Goal: Task Accomplishment & Management: Complete application form

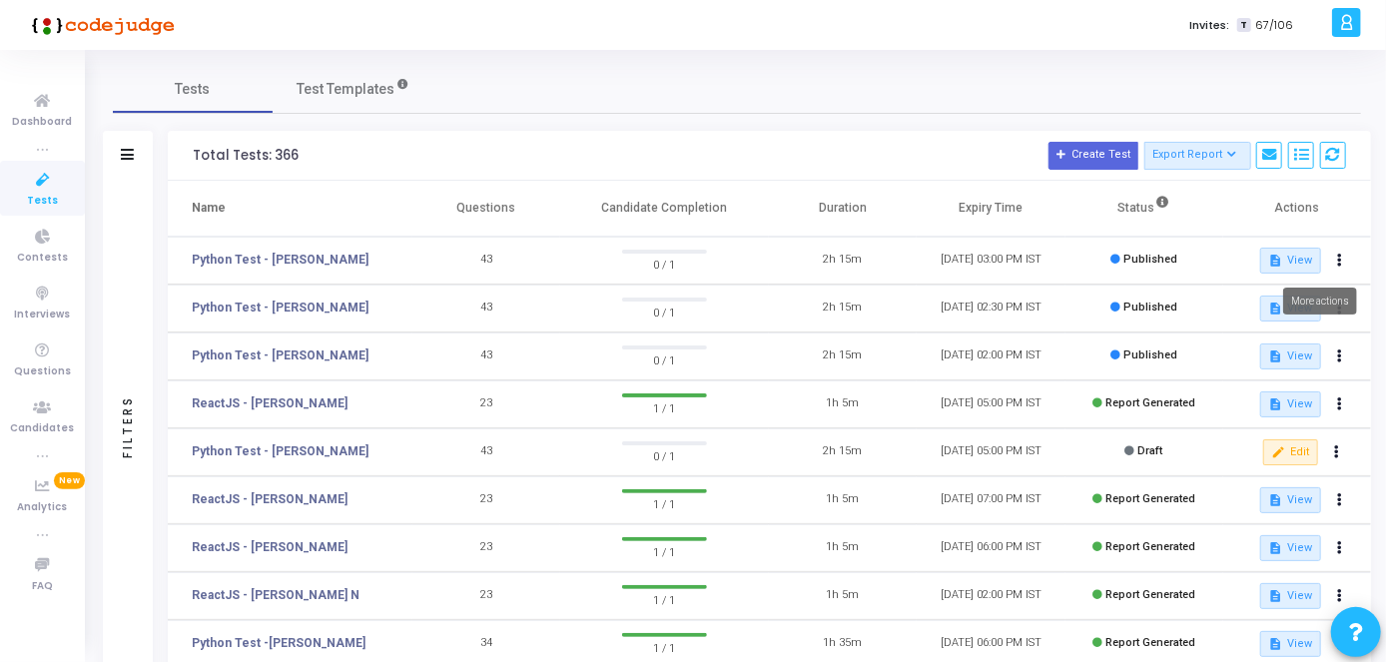
click at [1342, 256] on button at bounding box center [1340, 261] width 28 height 28
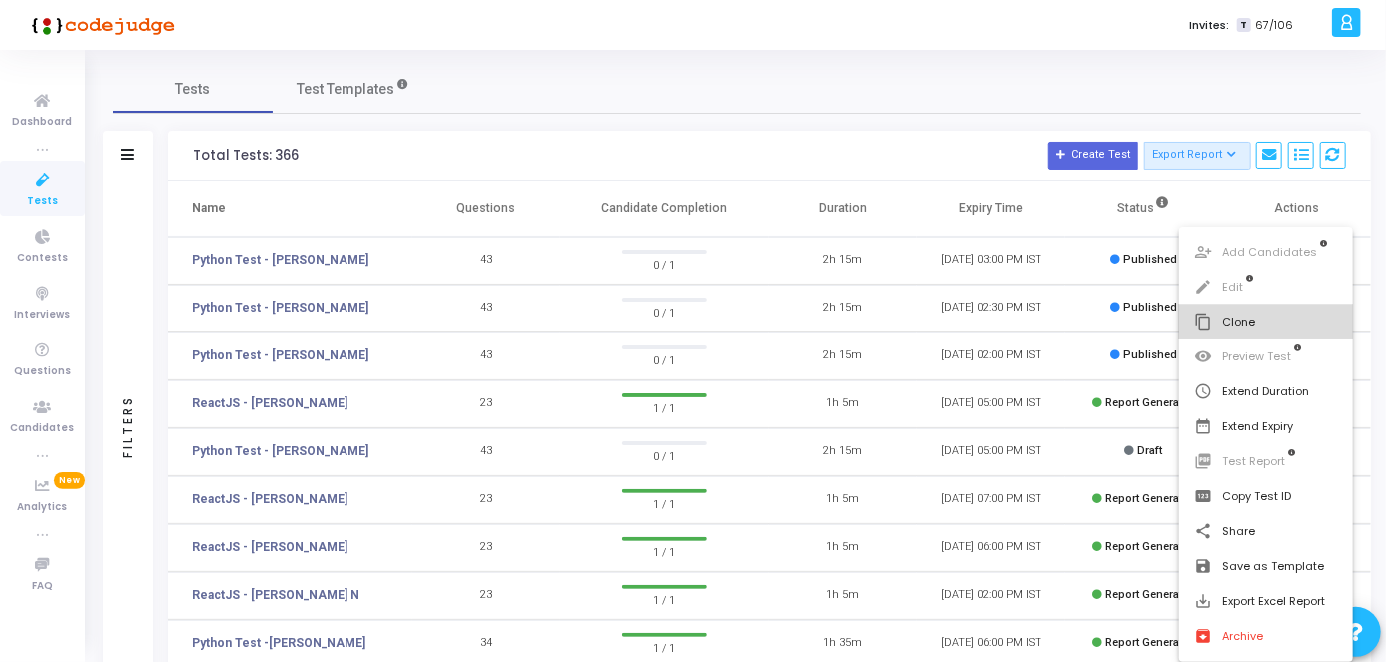
click at [1235, 334] on button "content_copy Clone" at bounding box center [1266, 322] width 175 height 35
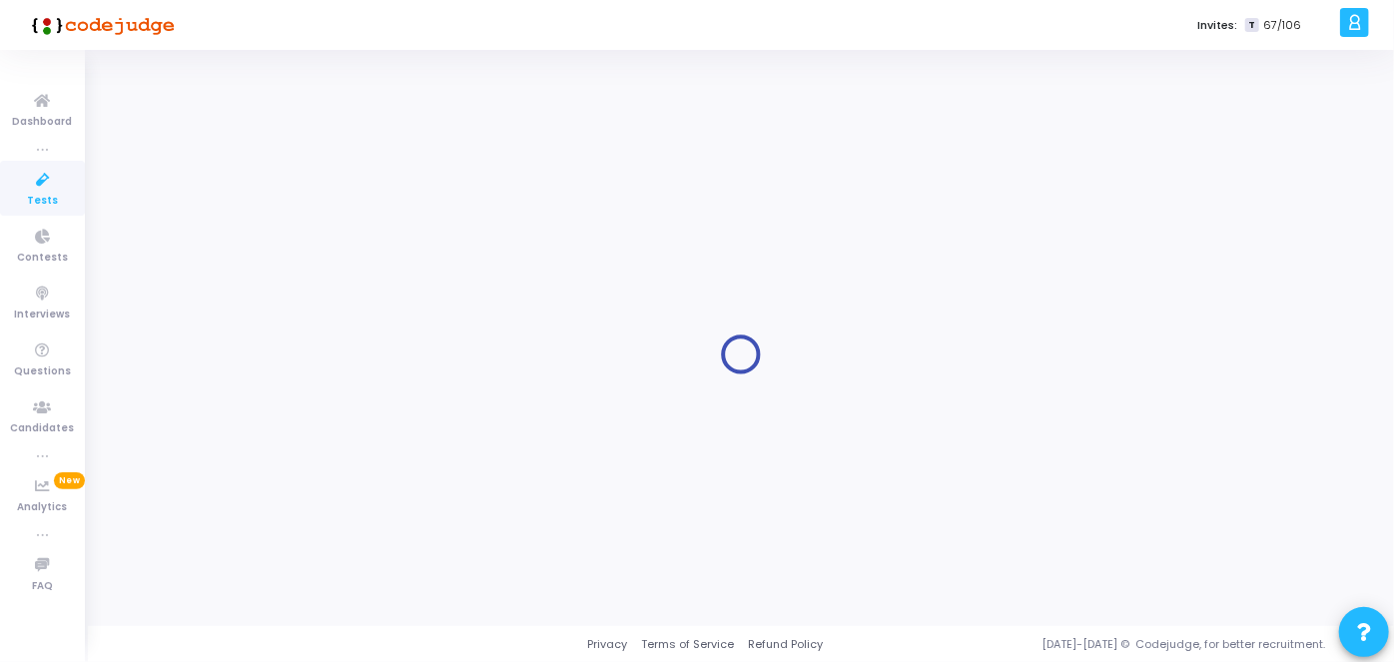
type input "Python Test - [PERSON_NAME]"
type input "[DATE] 1:06 PM"
checkbox input "false"
type input "[DATE] 3:00 PM"
type input "1"
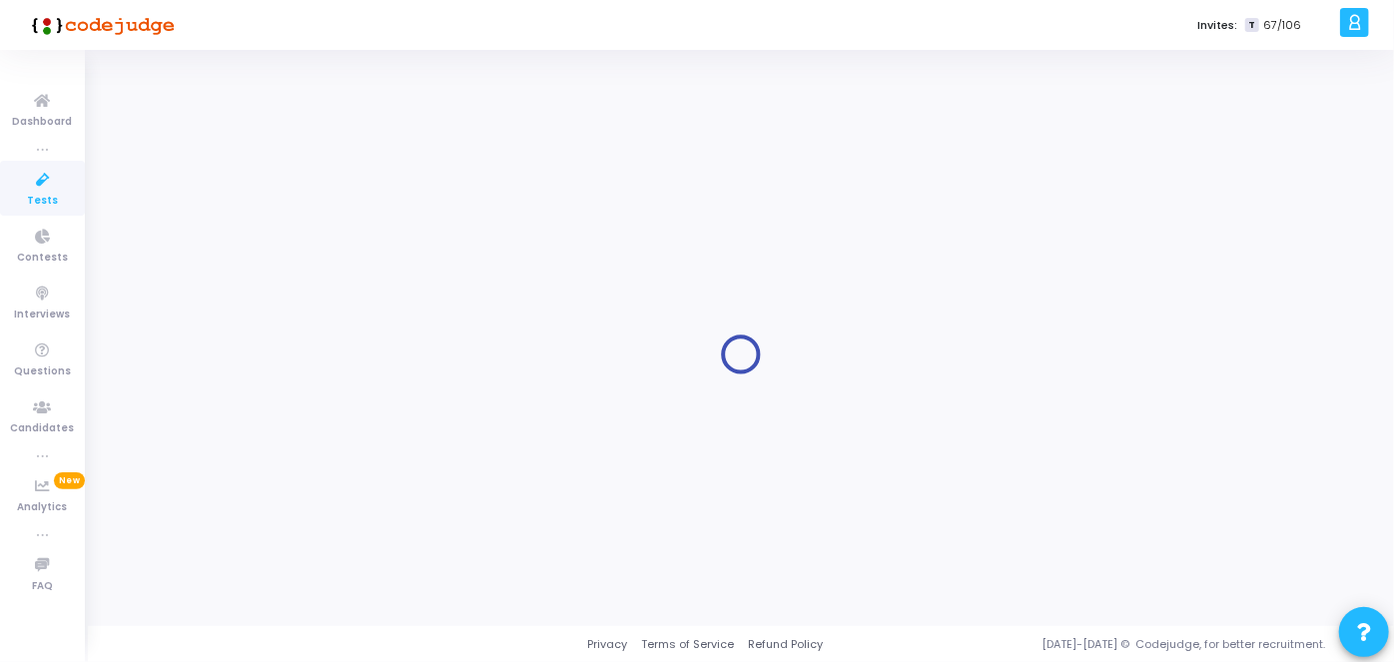
type input "30"
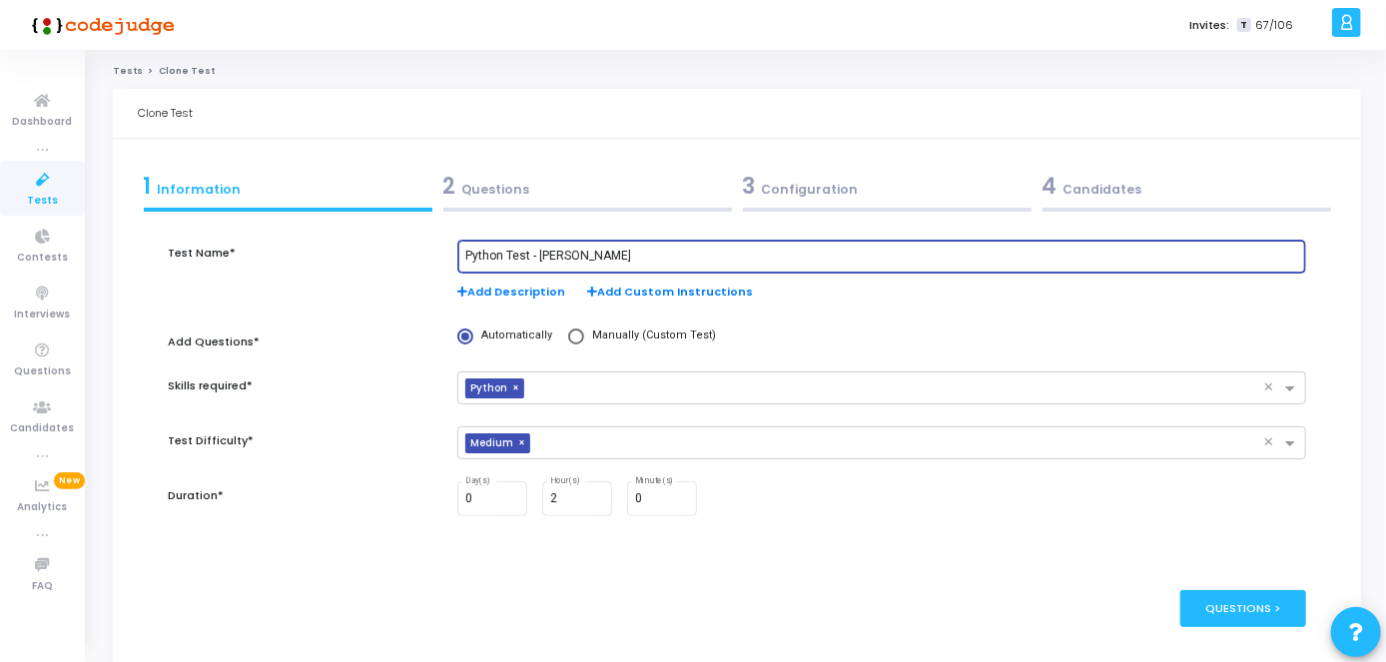
click at [620, 256] on input "Python Test - [PERSON_NAME]" at bounding box center [881, 257] width 833 height 14
paste input "[PERSON_NAME]"
type input "Python Test - [PERSON_NAME]"
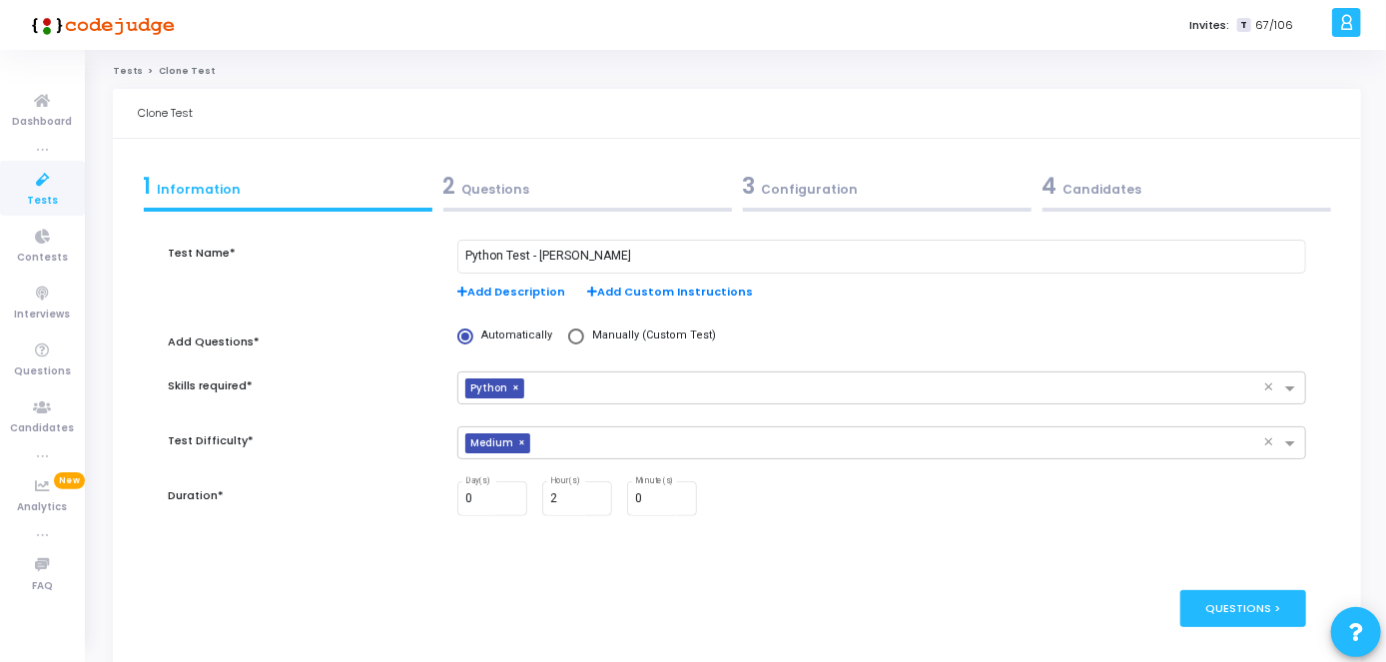
click at [581, 165] on div "2 Questions" at bounding box center [587, 191] width 300 height 54
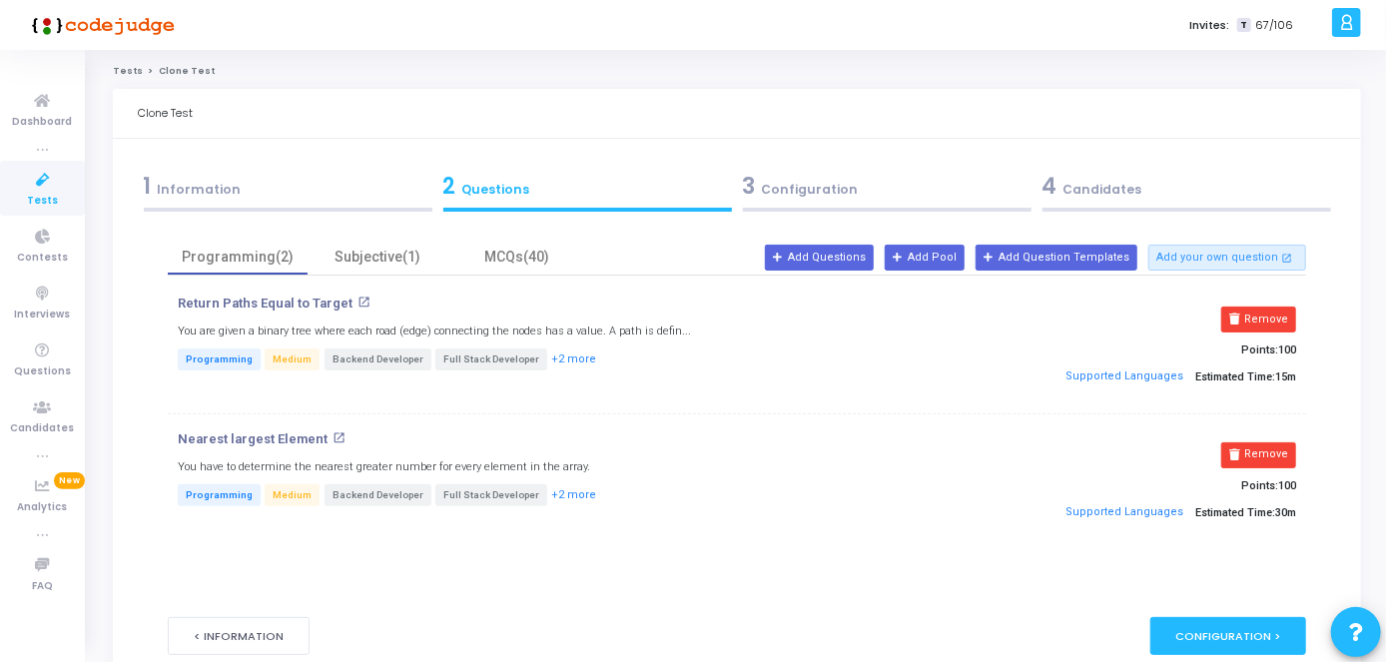
click at [809, 171] on div "3 Configuration" at bounding box center [887, 186] width 289 height 33
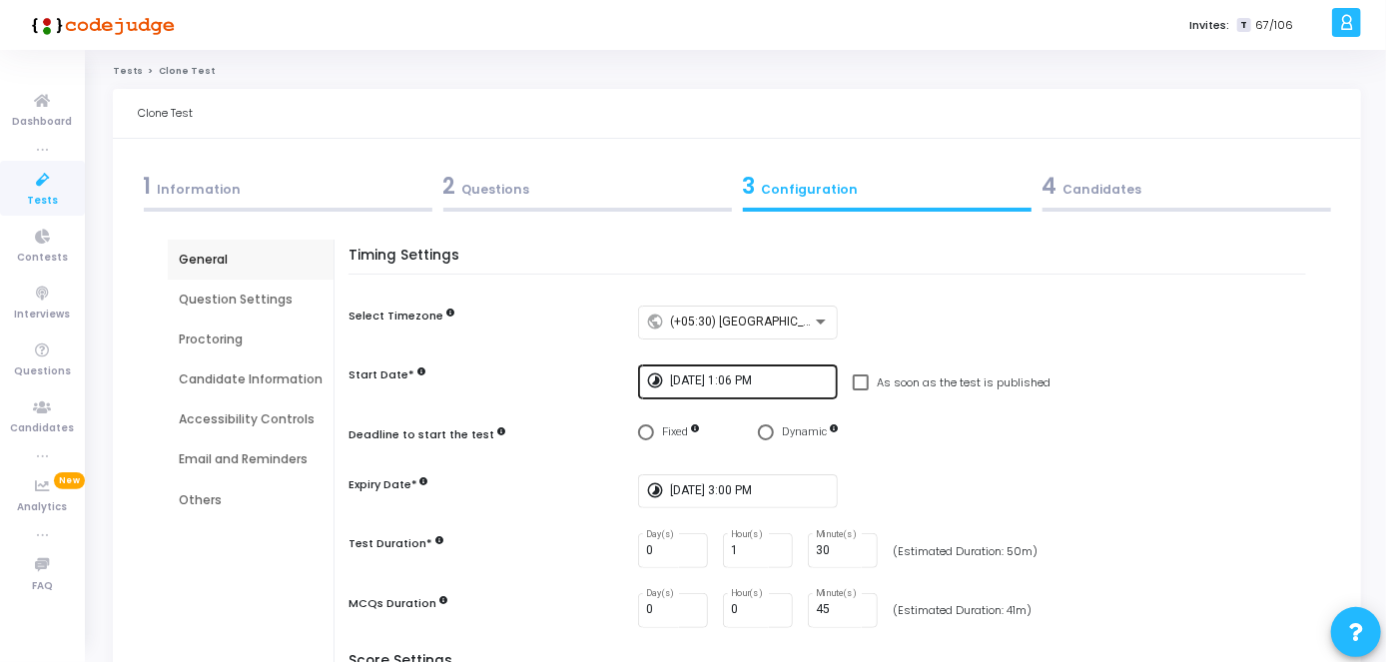
click at [713, 389] on div "[DATE] 1:06 PM" at bounding box center [750, 380] width 160 height 37
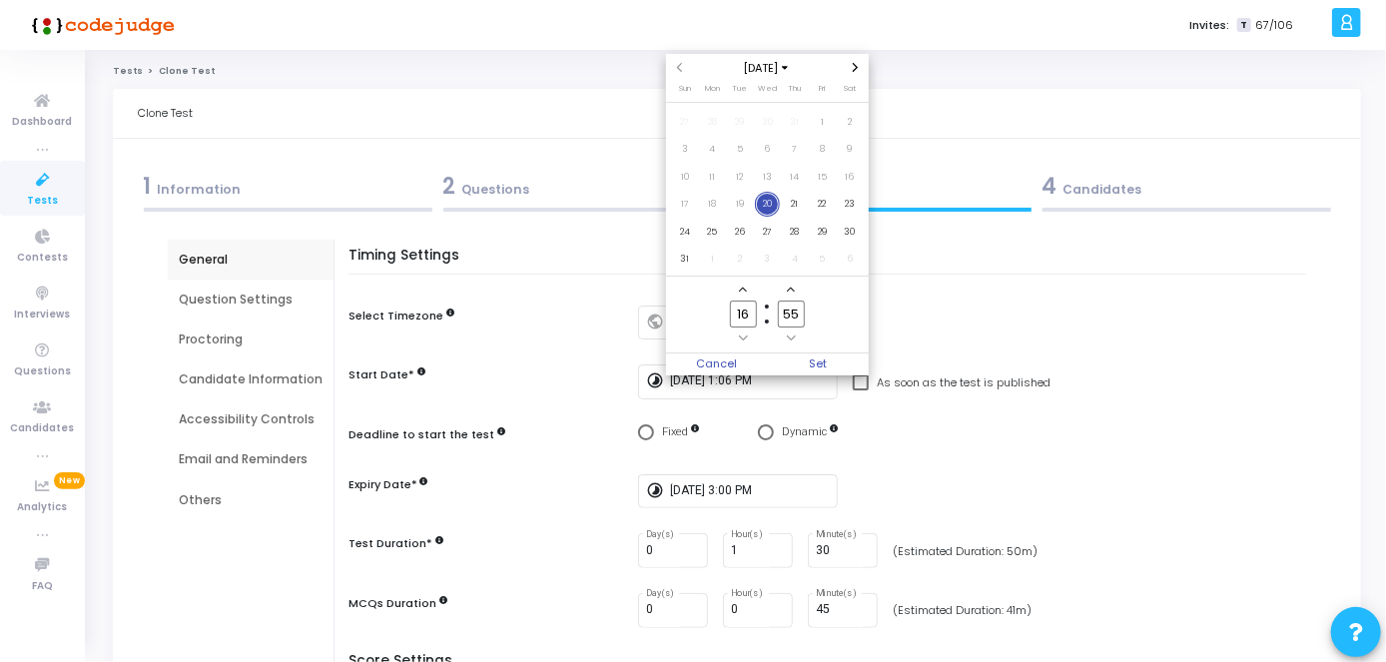
click at [757, 314] on label "16 Hour" at bounding box center [743, 314] width 48 height 27
click at [756, 314] on input "16" at bounding box center [743, 314] width 26 height 27
type input "17"
click at [797, 315] on input "55" at bounding box center [791, 314] width 26 height 27
type input "5"
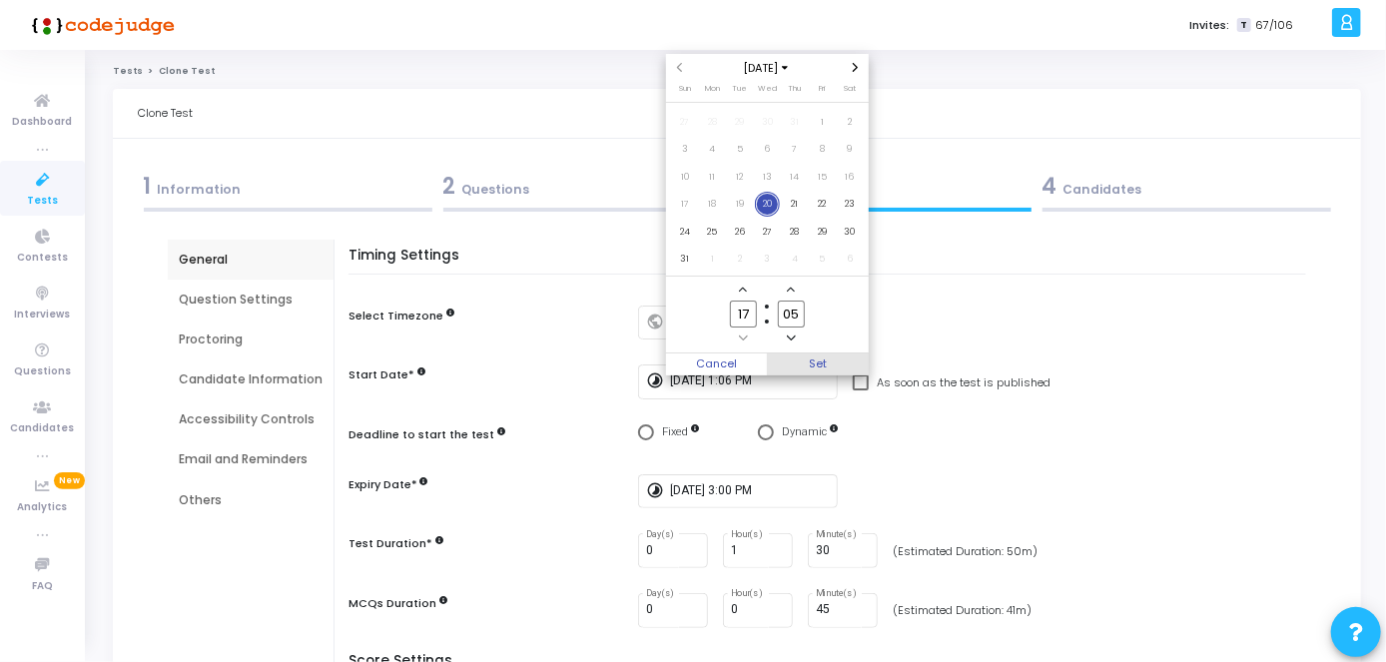
type input "05"
click at [821, 363] on span "Set" at bounding box center [818, 364] width 102 height 22
type input "[DATE] 5:05 PM"
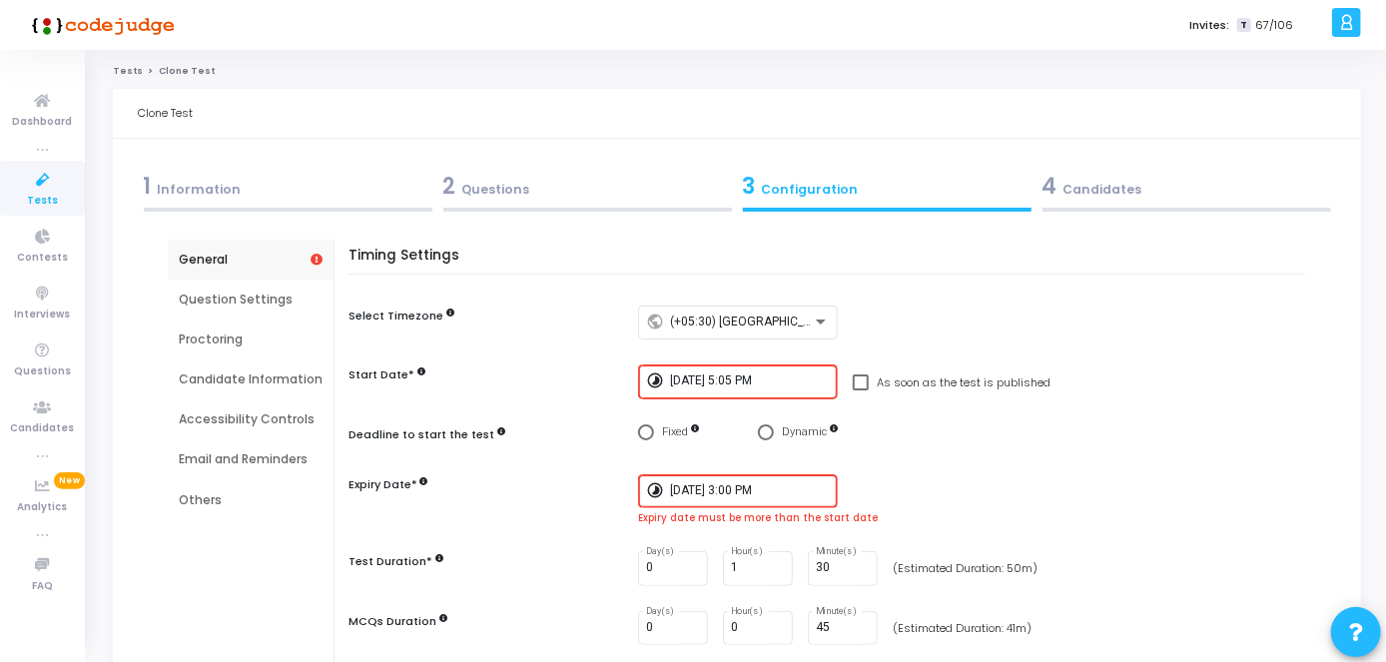
click at [799, 498] on div "[DATE] 3:00 PM" at bounding box center [750, 489] width 160 height 37
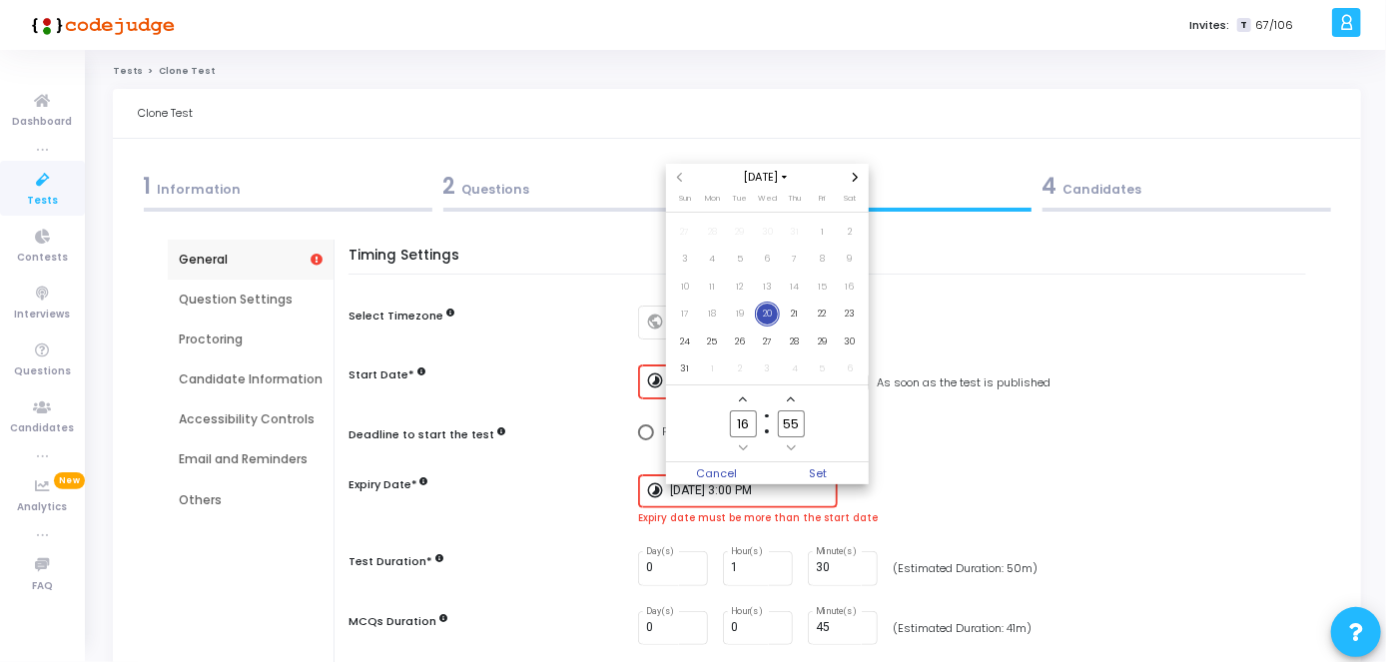
click at [768, 313] on span "20" at bounding box center [767, 314] width 25 height 25
click at [749, 437] on owl-date-time-timer-box "16 Hour" at bounding box center [743, 423] width 48 height 65
click at [749, 431] on input "16" at bounding box center [743, 423] width 26 height 27
type input "19"
click at [802, 430] on input "55" at bounding box center [791, 423] width 26 height 27
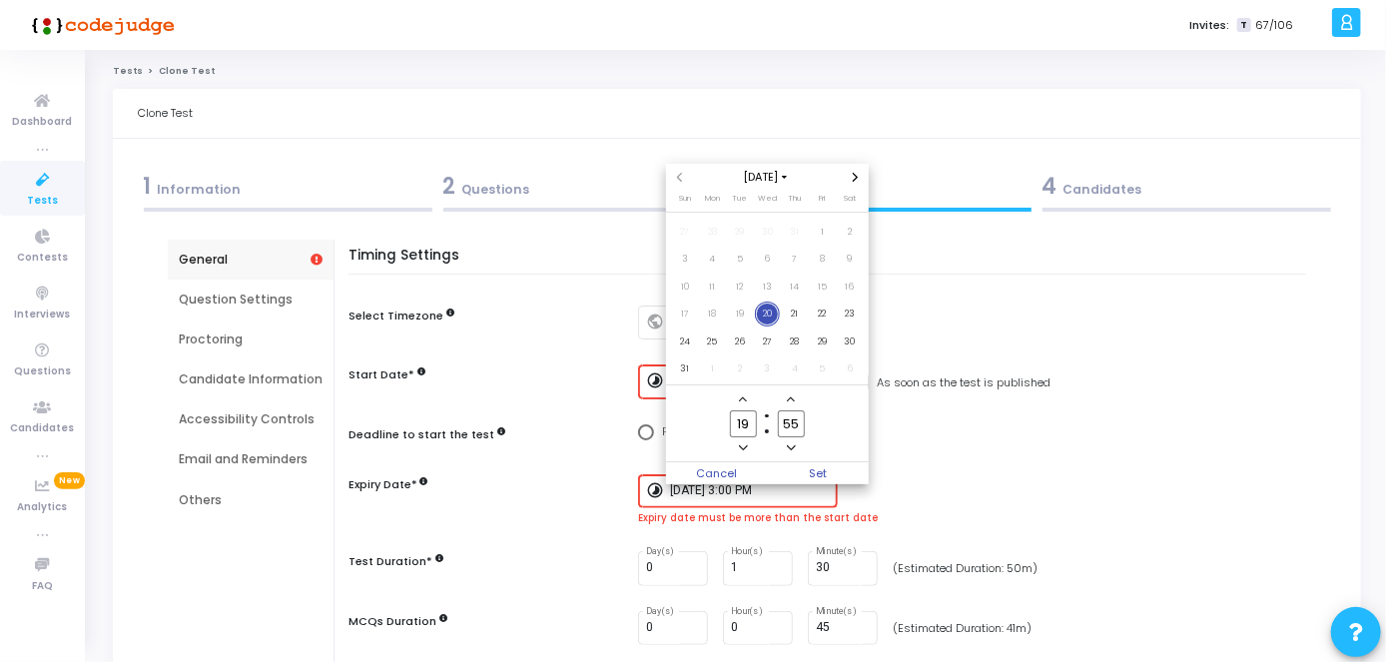
type input "5"
type input "00"
click at [817, 471] on span "Set" at bounding box center [818, 473] width 102 height 22
type input "[DATE] 7:00 PM"
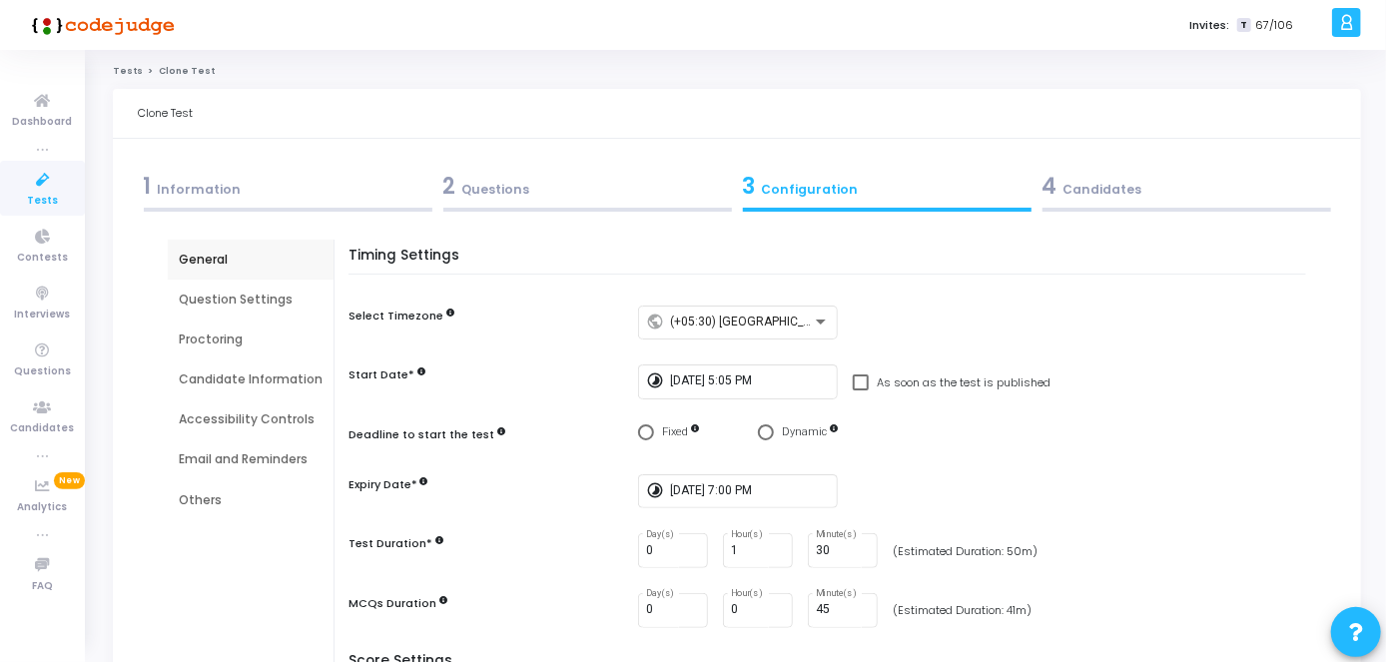
click at [1104, 187] on div "4 Candidates" at bounding box center [1186, 186] width 289 height 33
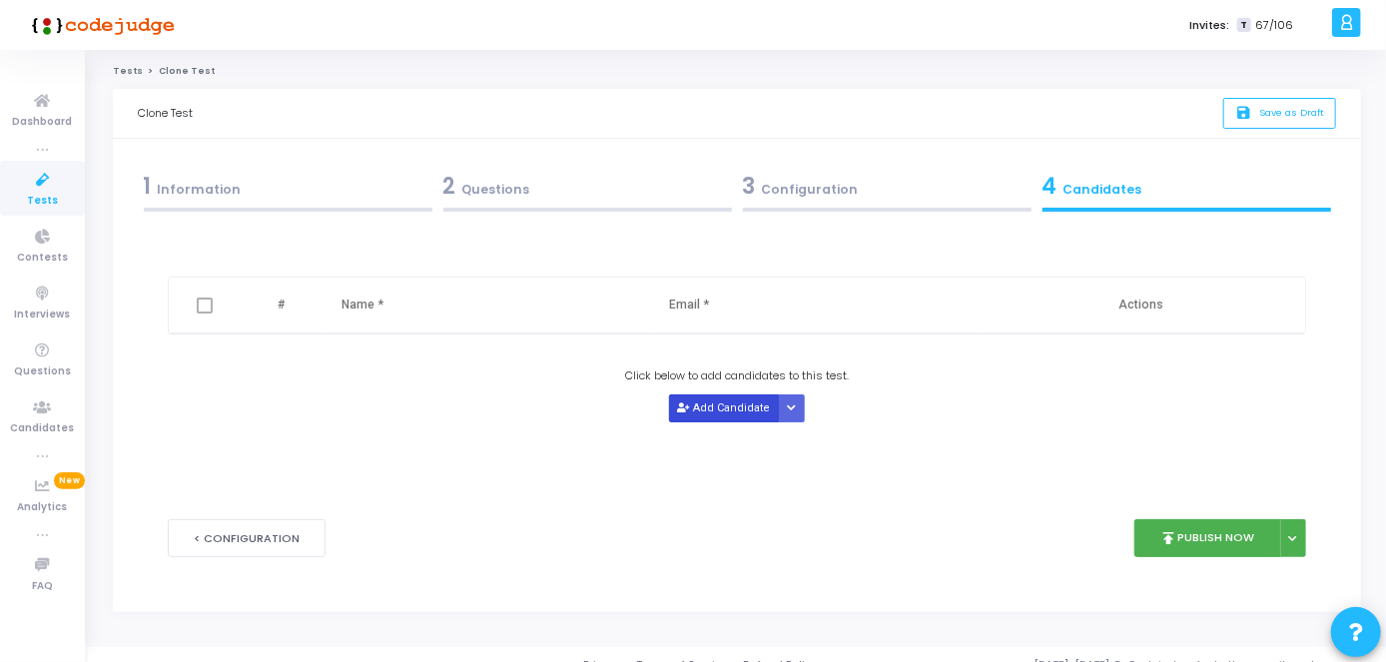
click at [726, 404] on button "Add Candidate" at bounding box center [724, 407] width 110 height 27
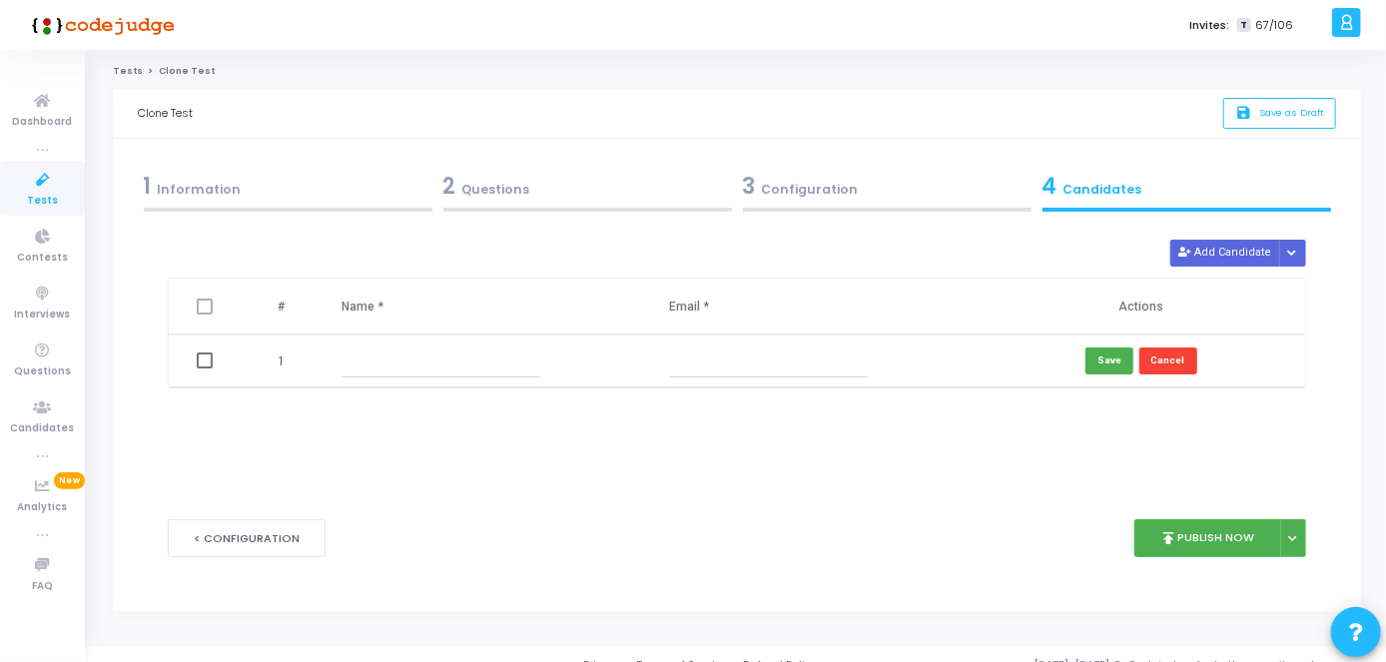
click at [397, 365] on input "text" at bounding box center [440, 360] width 199 height 33
paste input "[PERSON_NAME]"
type input "[PERSON_NAME]"
click at [778, 373] on input "text" at bounding box center [768, 360] width 199 height 33
paste input "[EMAIL_ADDRESS][DOMAIN_NAME]"
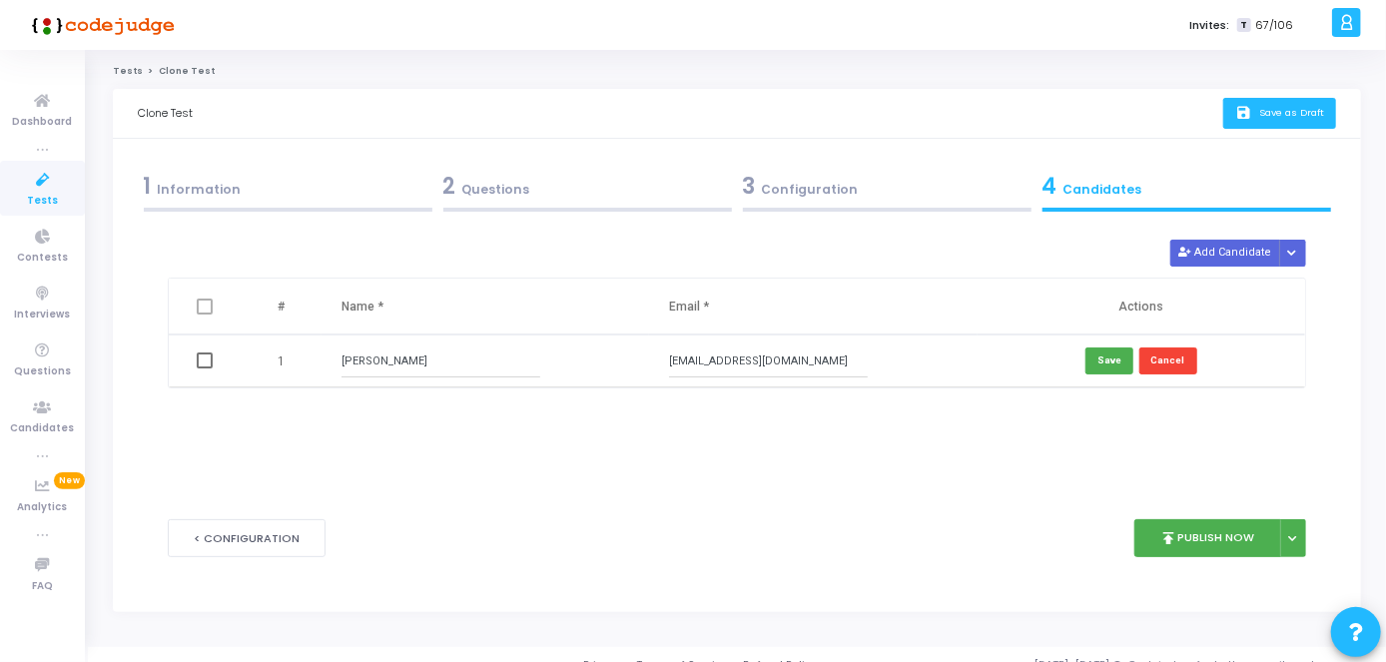
type input "[EMAIL_ADDRESS][DOMAIN_NAME]"
click at [1294, 119] on span "Save as Draft" at bounding box center [1291, 112] width 65 height 13
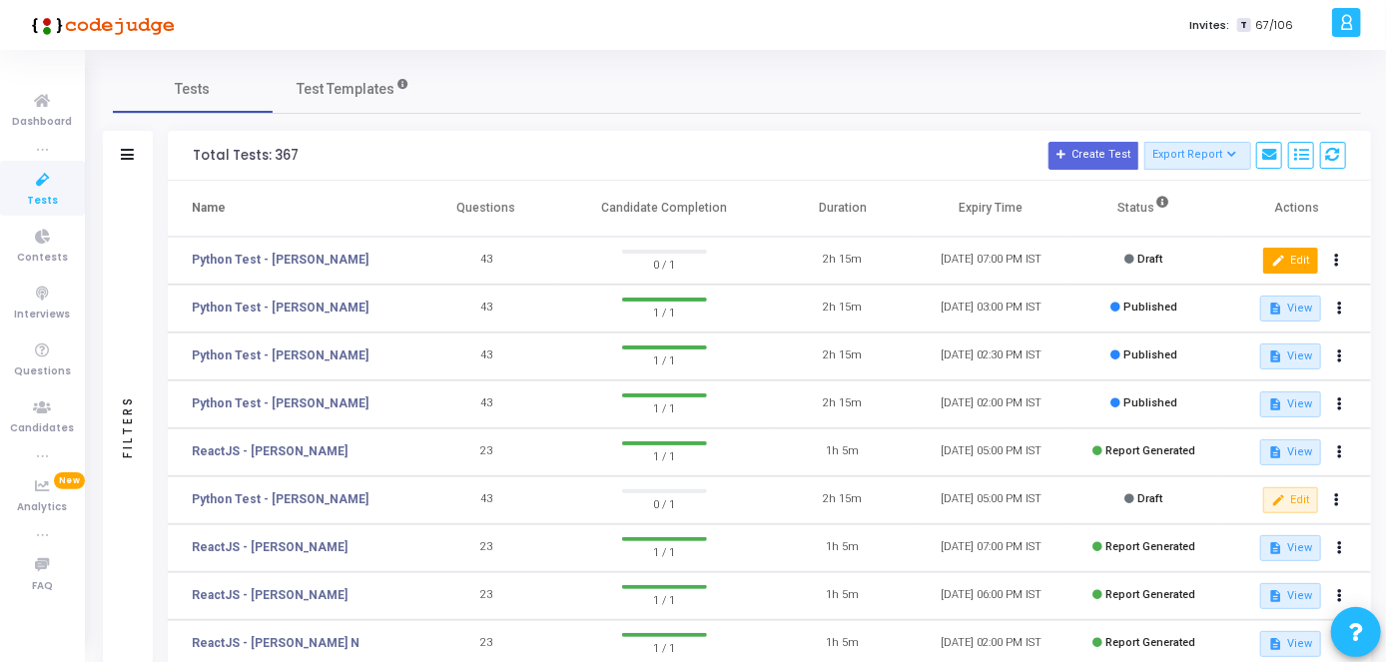
click at [1302, 265] on button "edit Edit" at bounding box center [1290, 261] width 55 height 26
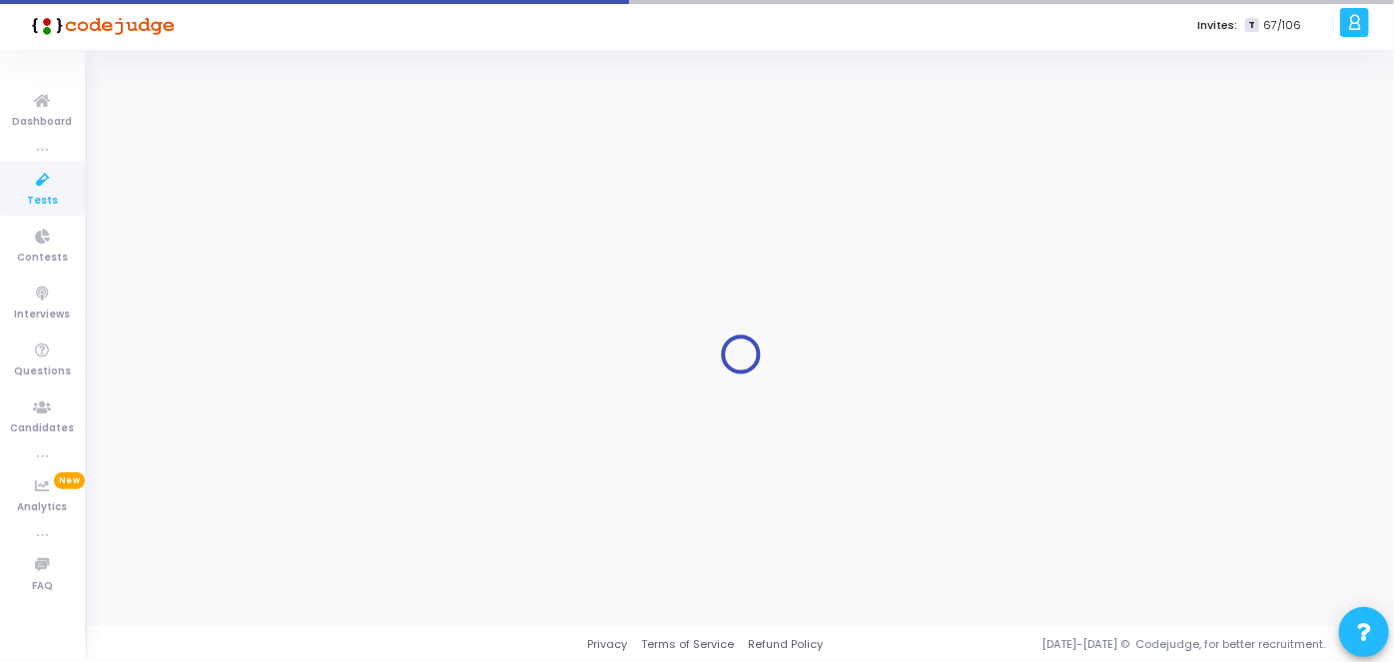
type input "Python Test - [PERSON_NAME]"
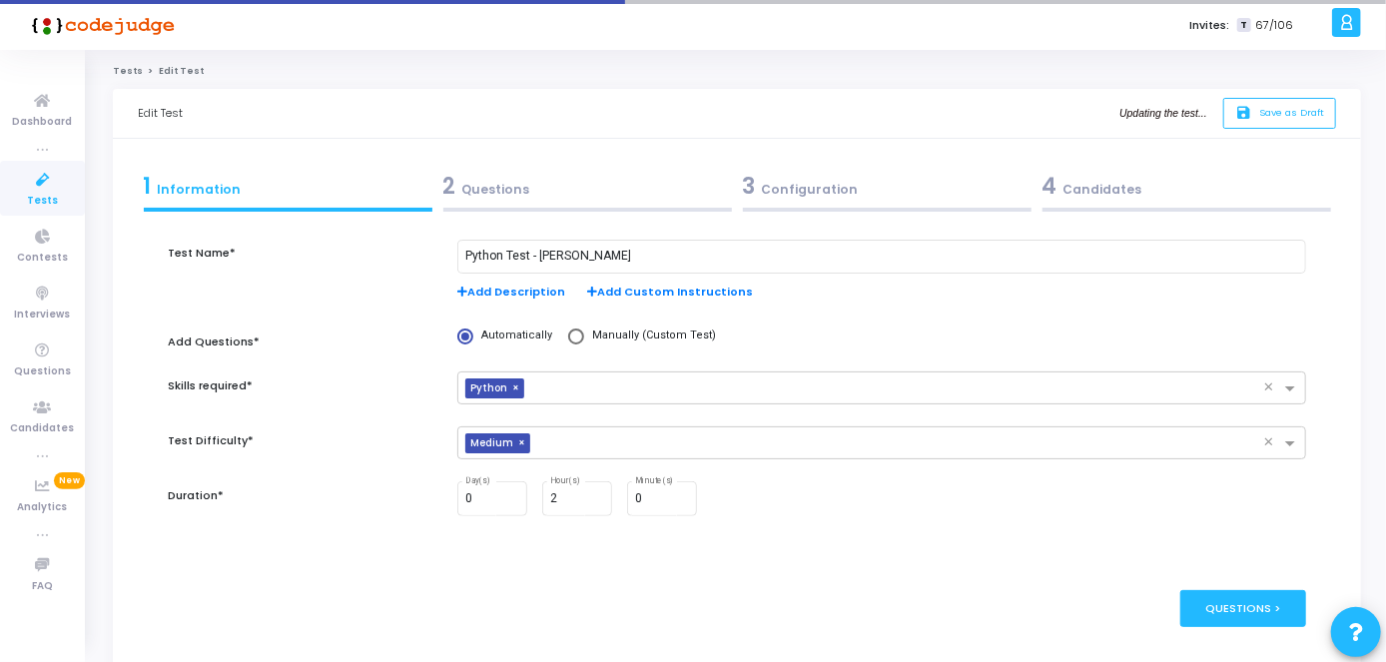
click at [1094, 190] on div "4 Candidates" at bounding box center [1186, 186] width 289 height 33
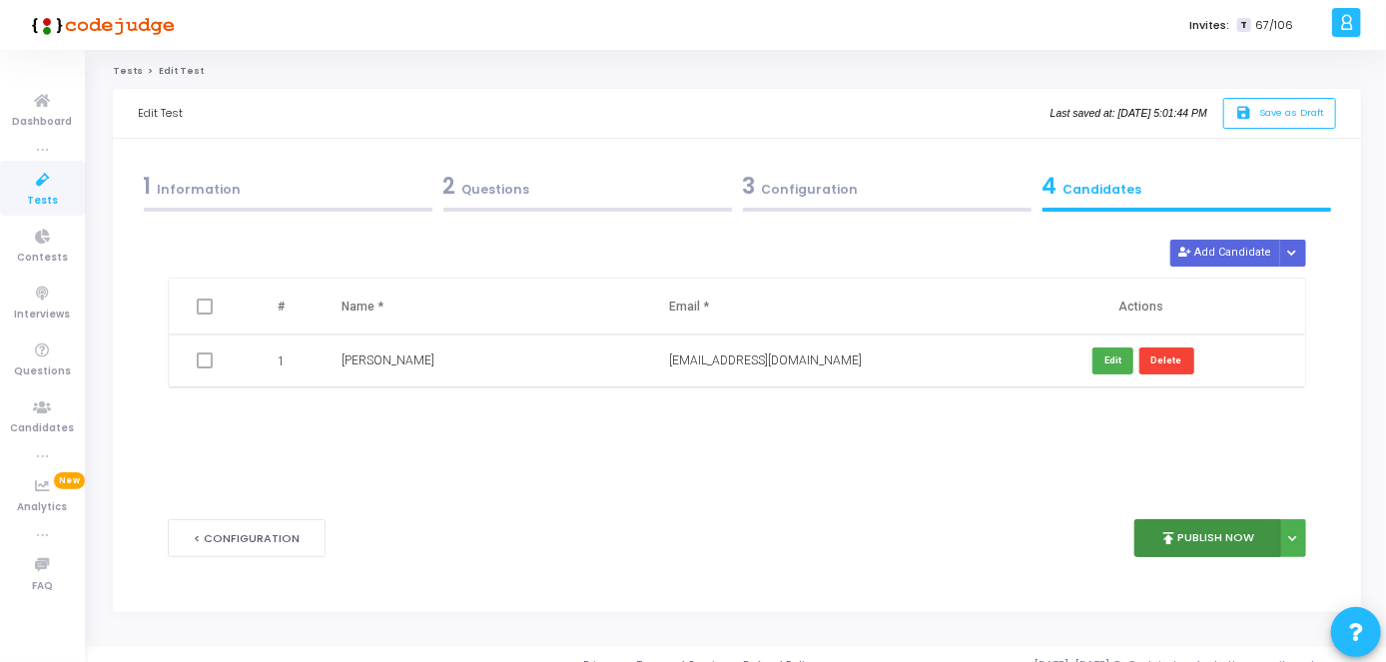
click at [1190, 534] on button "publish Publish Now" at bounding box center [1207, 538] width 147 height 39
